Goal: Download file/media

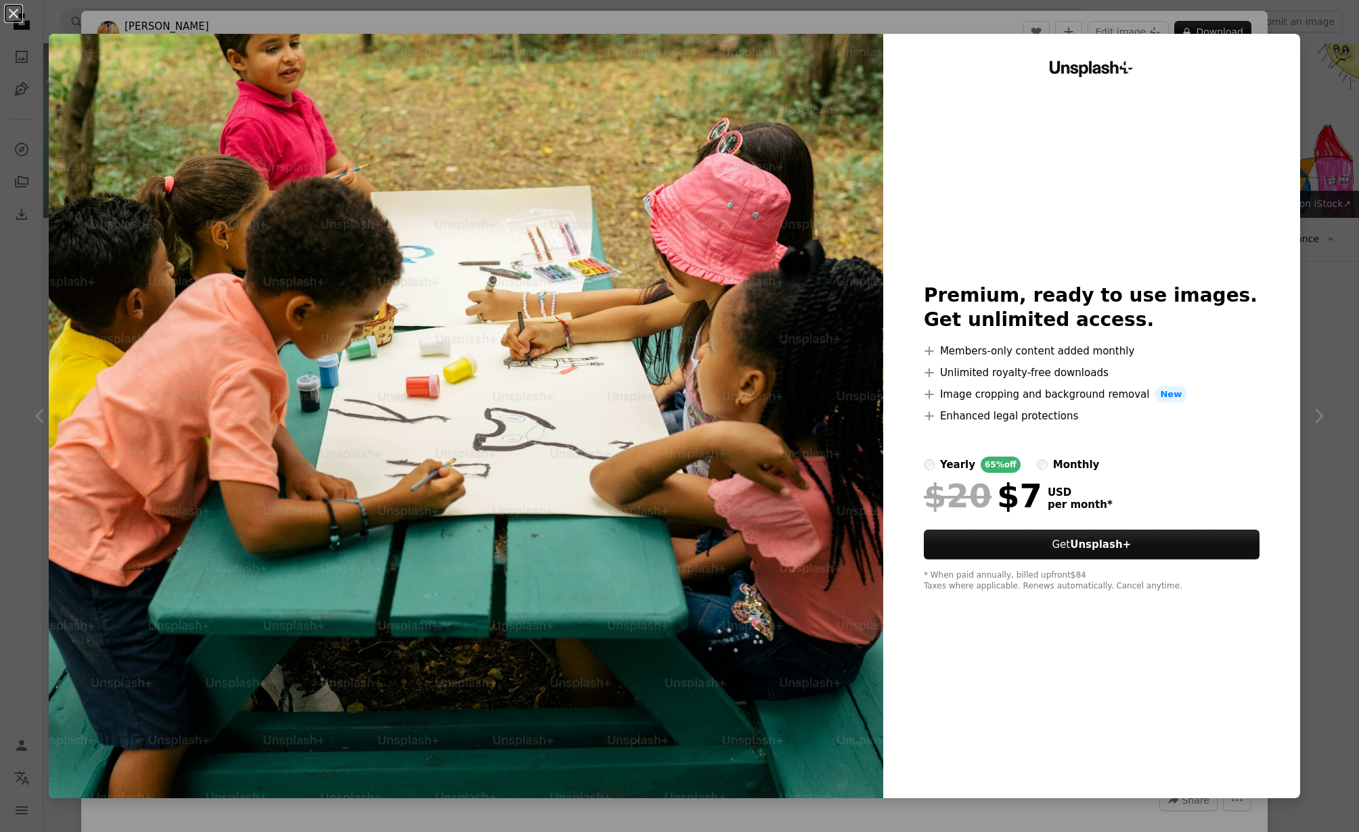
scroll to position [6793, 0]
click at [21, 17] on button "An X shape" at bounding box center [13, 13] width 16 height 16
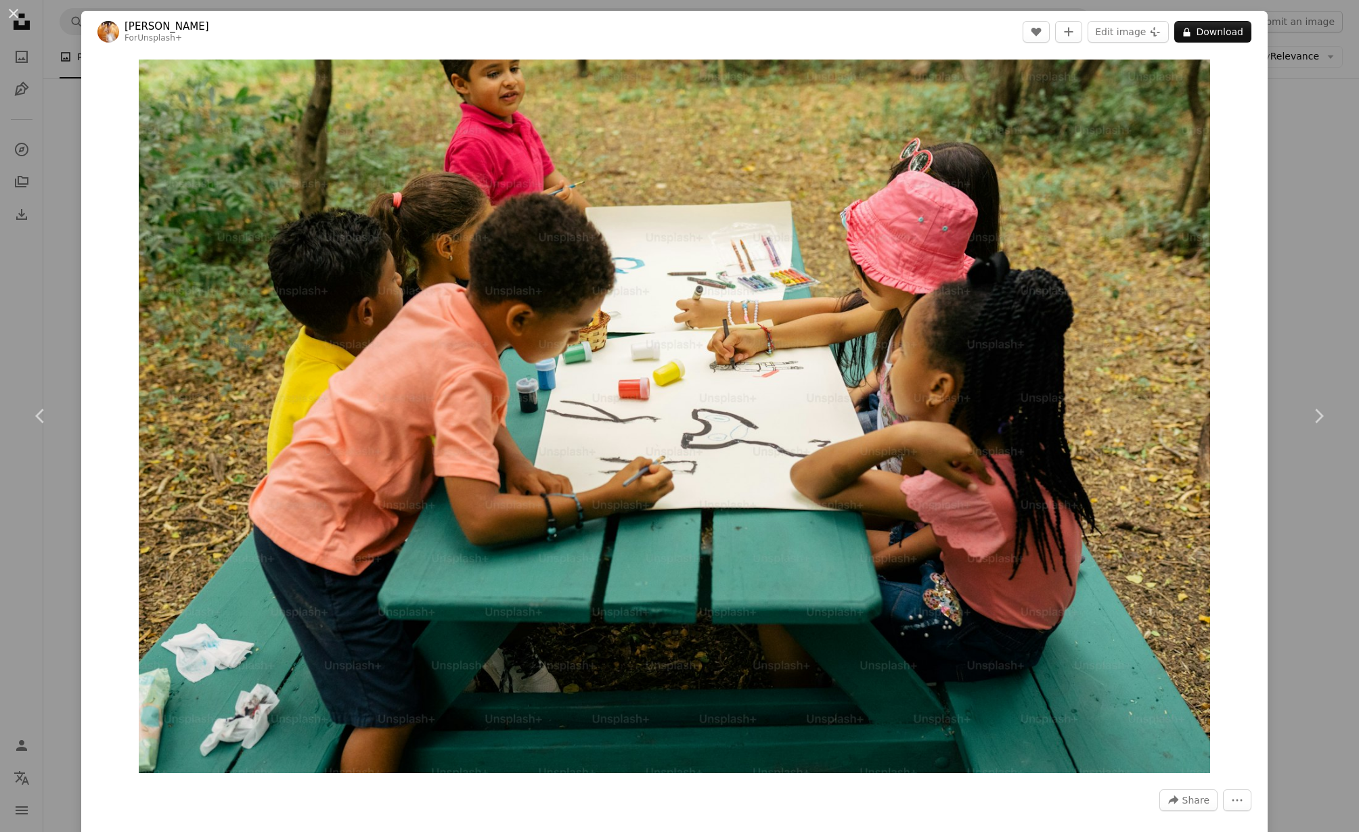
click at [14, 13] on button "An X shape" at bounding box center [13, 13] width 16 height 16
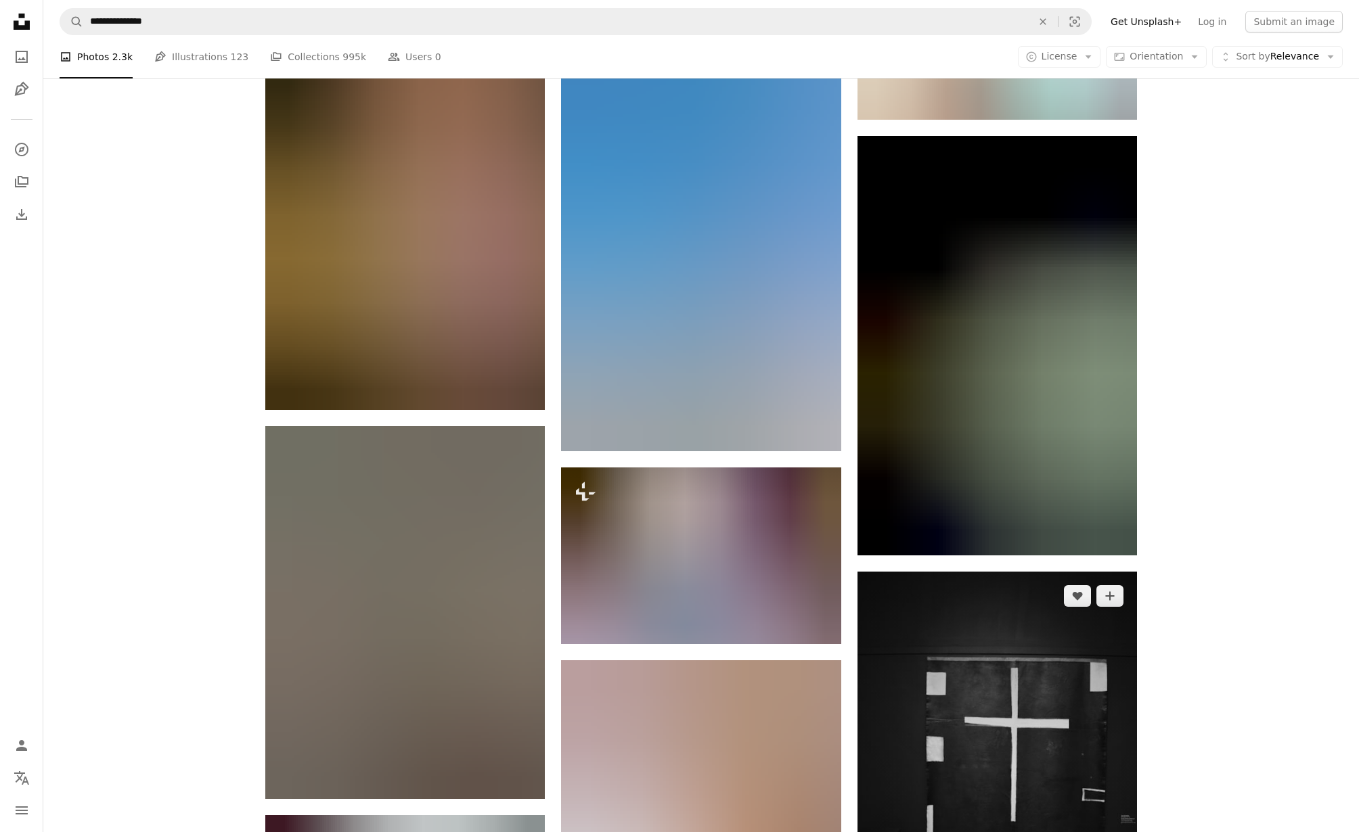
scroll to position [15799, 0]
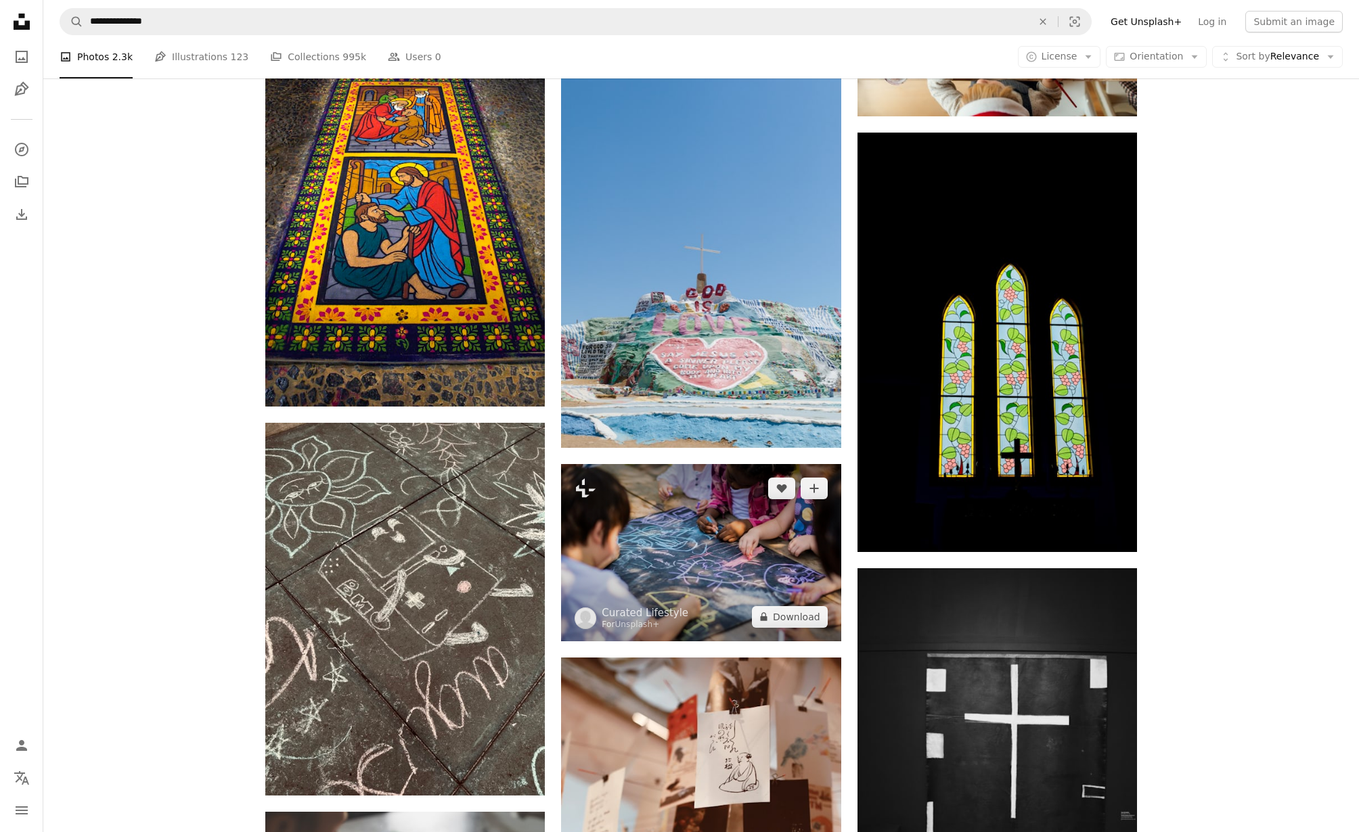
click at [698, 567] on img at bounding box center [700, 552] width 279 height 177
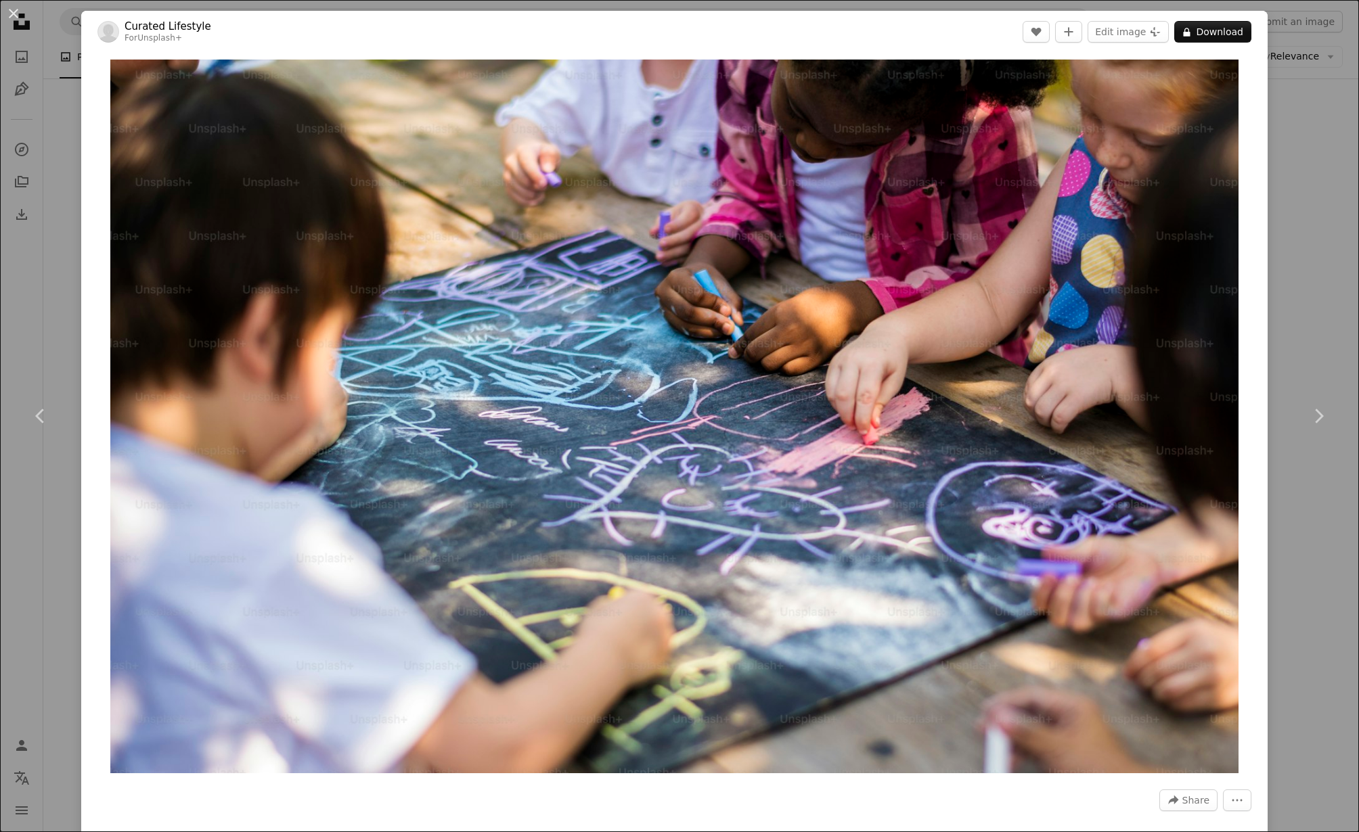
click at [10, 9] on button "An X shape" at bounding box center [13, 13] width 16 height 16
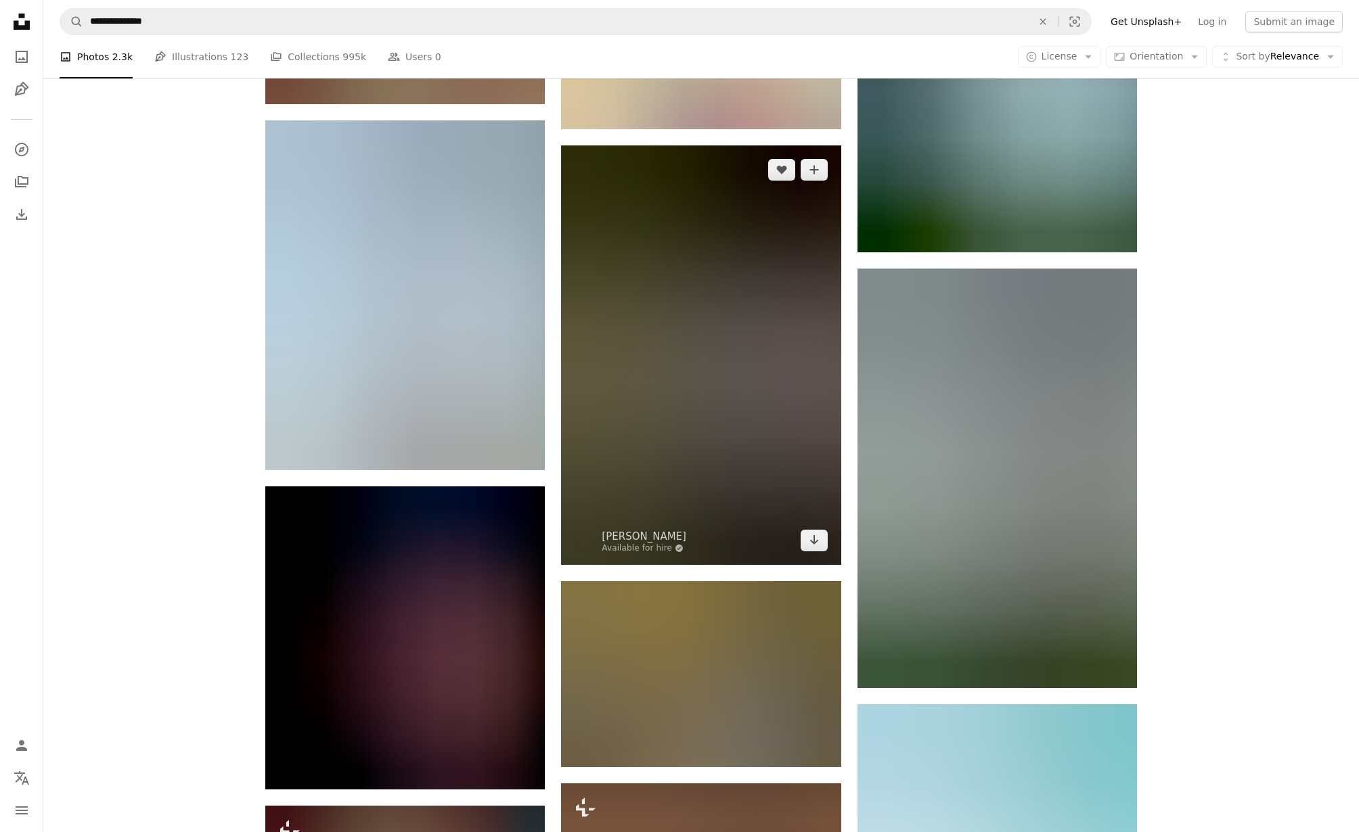
scroll to position [57398, 0]
